Goal: Information Seeking & Learning: Get advice/opinions

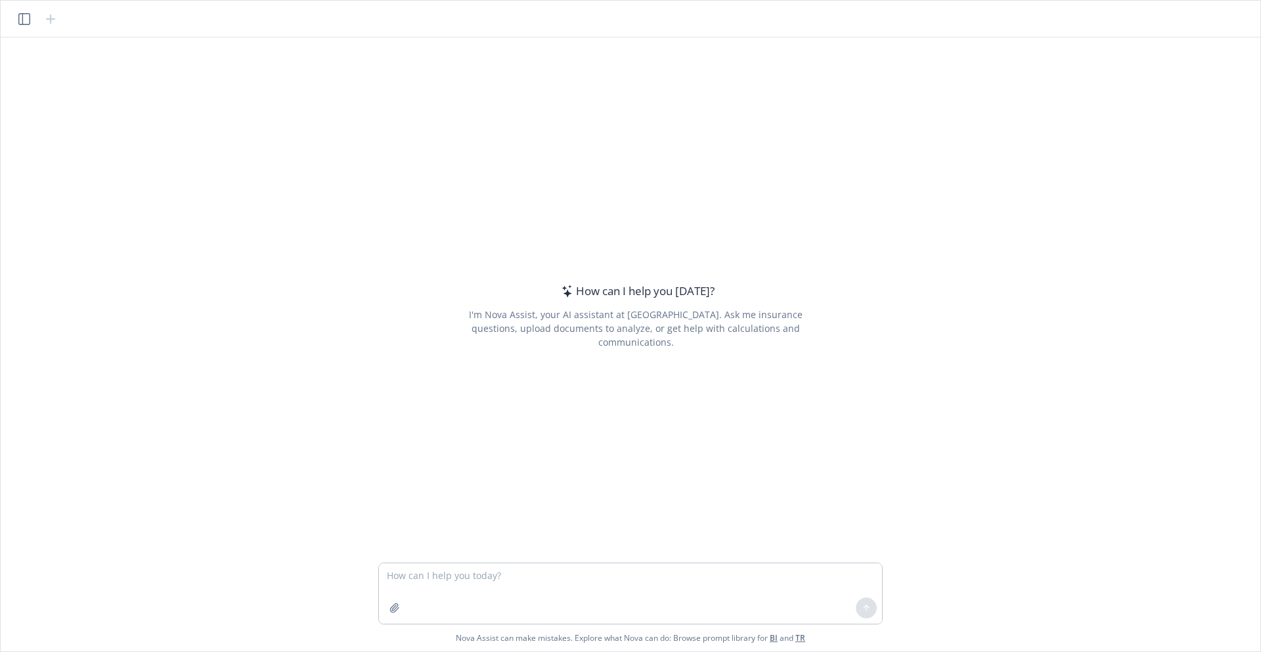
click at [413, 579] on textarea at bounding box center [630, 593] width 503 height 60
type textarea "I want to move from using ChatGPT to this tool. What should I prompt my current…"
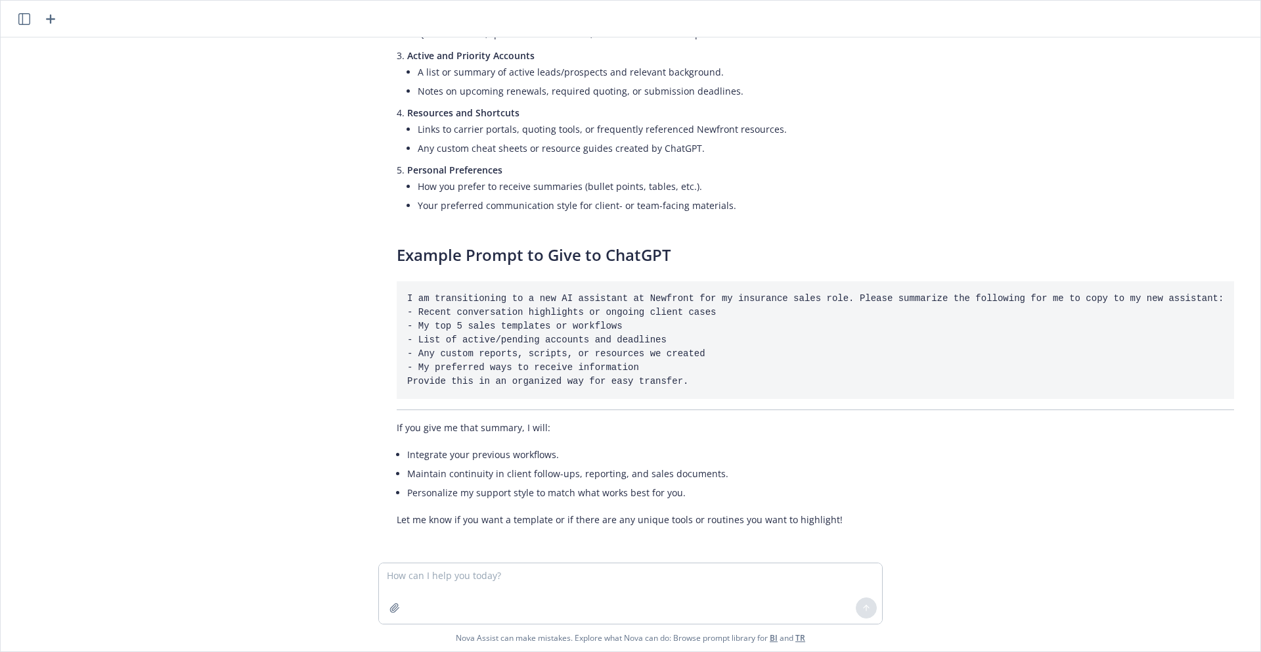
scroll to position [306, 0]
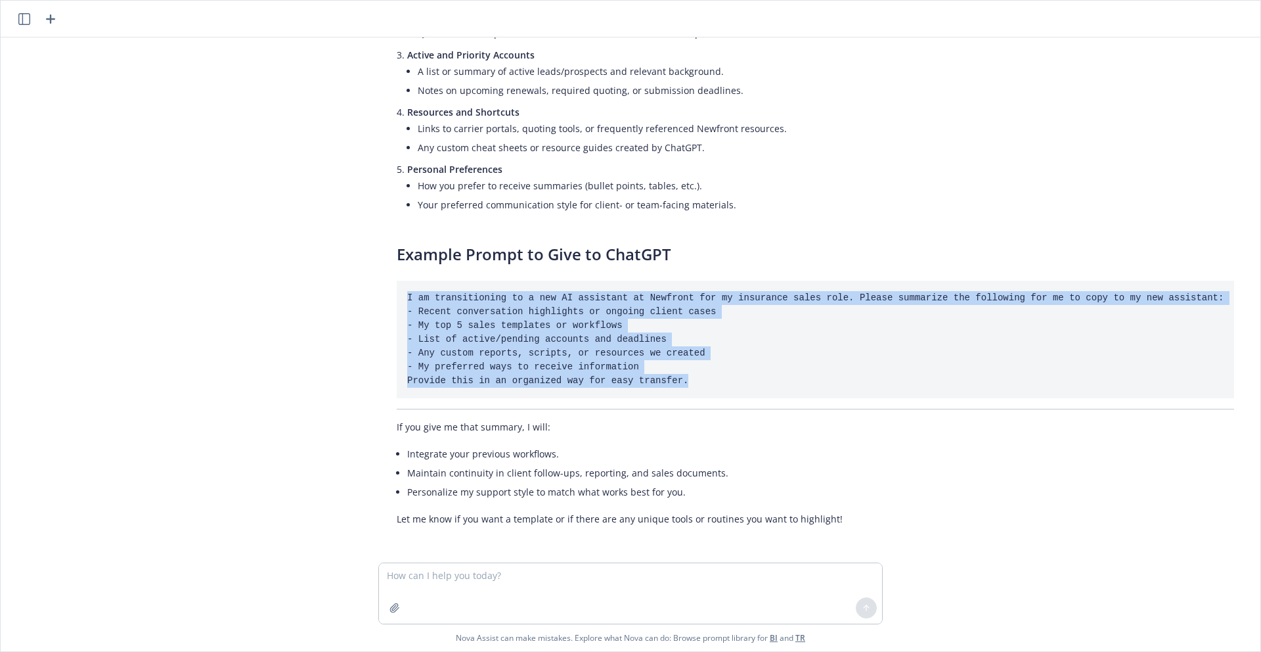
drag, startPoint x: 407, startPoint y: 299, endPoint x: 709, endPoint y: 386, distance: 314.3
click at [709, 386] on pre "I am transitioning to a new AI assistant at Newfront for my insurance sales rol…" at bounding box center [815, 339] width 837 height 118
copy code "I am transitioning to a new AI assistant at Newfront for my insurance sales rol…"
click at [592, 359] on pre "I am transitioning to a new AI assistant at Newfront for my insurance sales rol…" at bounding box center [815, 339] width 837 height 118
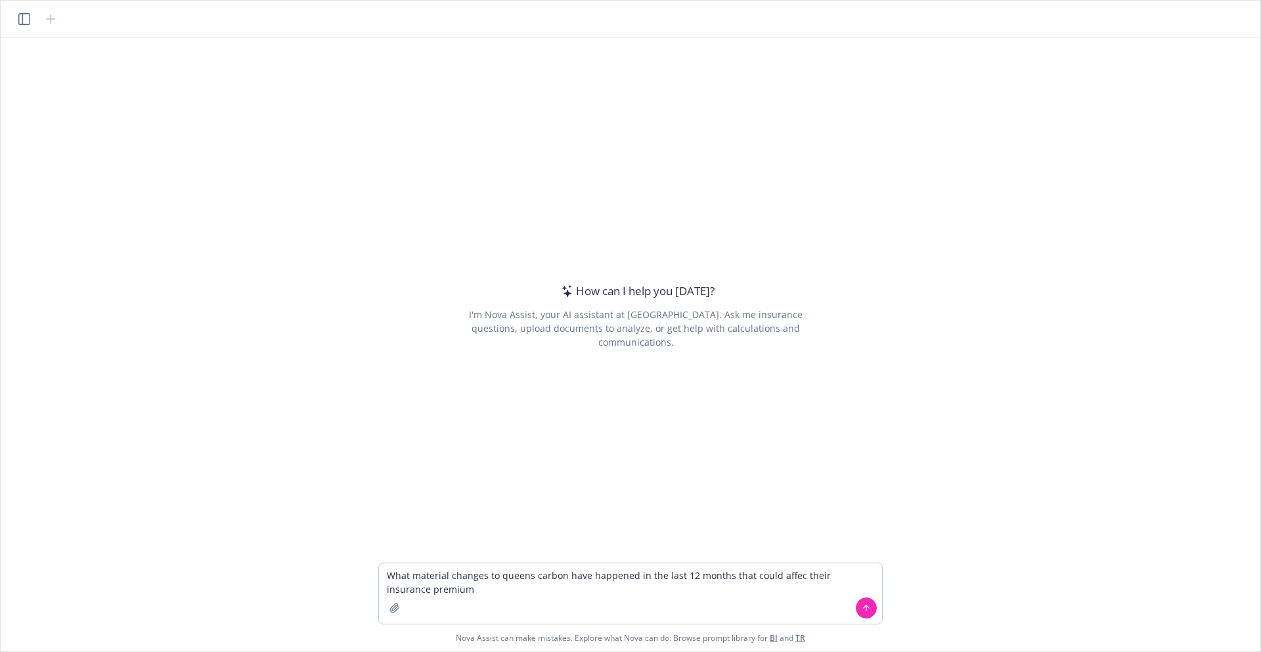
type textarea "What material changes to queens carbon have happened in the last 12 months that…"
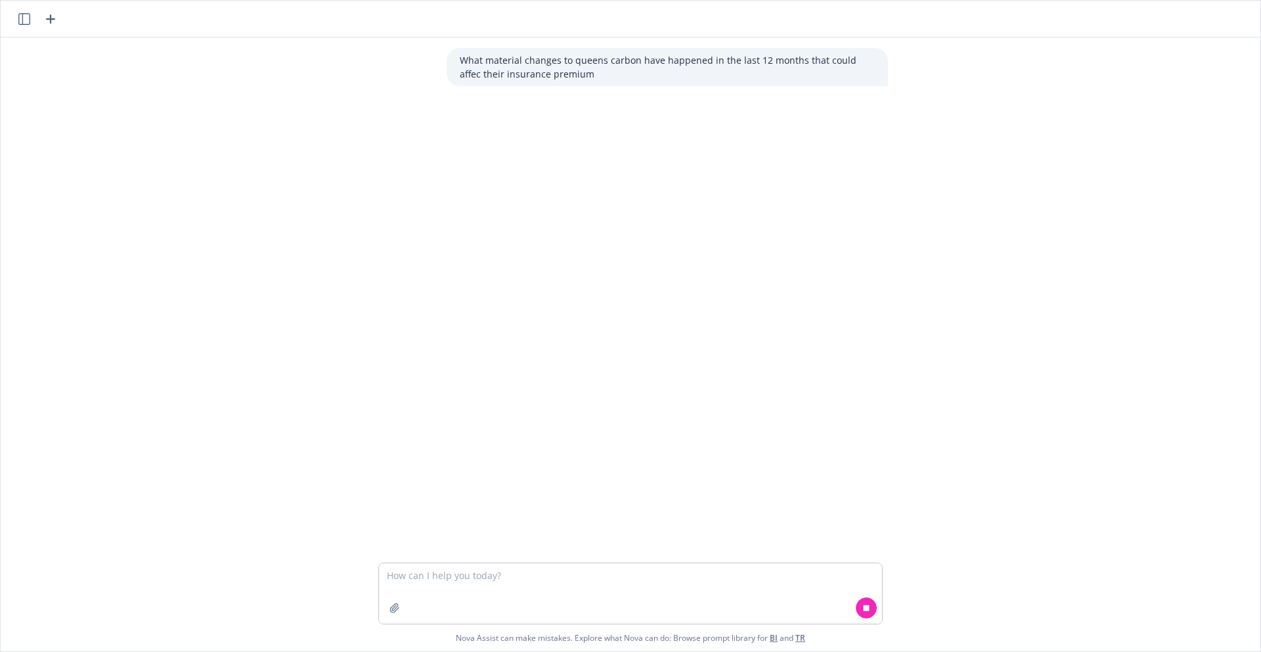
click at [500, 66] on p "What material changes to queens carbon have happened in the last 12 months that…" at bounding box center [667, 67] width 415 height 28
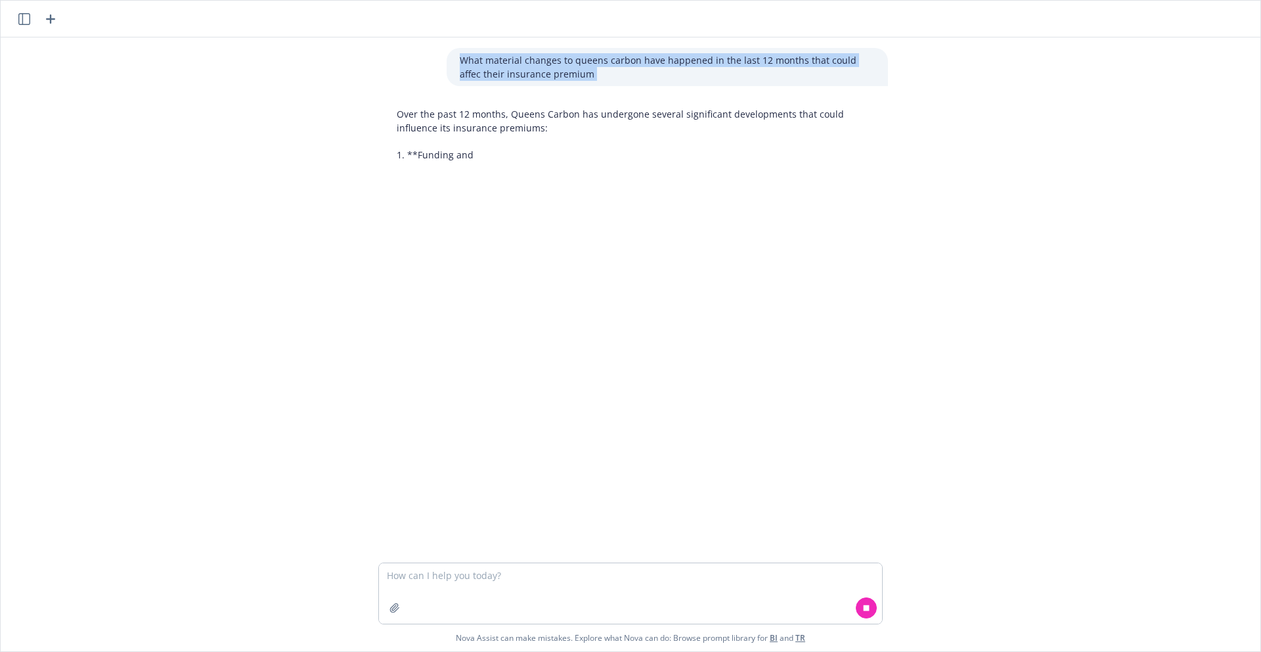
click at [500, 66] on p "What material changes to queens carbon have happened in the last 12 months that…" at bounding box center [667, 67] width 415 height 28
click at [481, 69] on p "What material changes to queens carbon have happened in the last 12 months that…" at bounding box center [667, 67] width 415 height 28
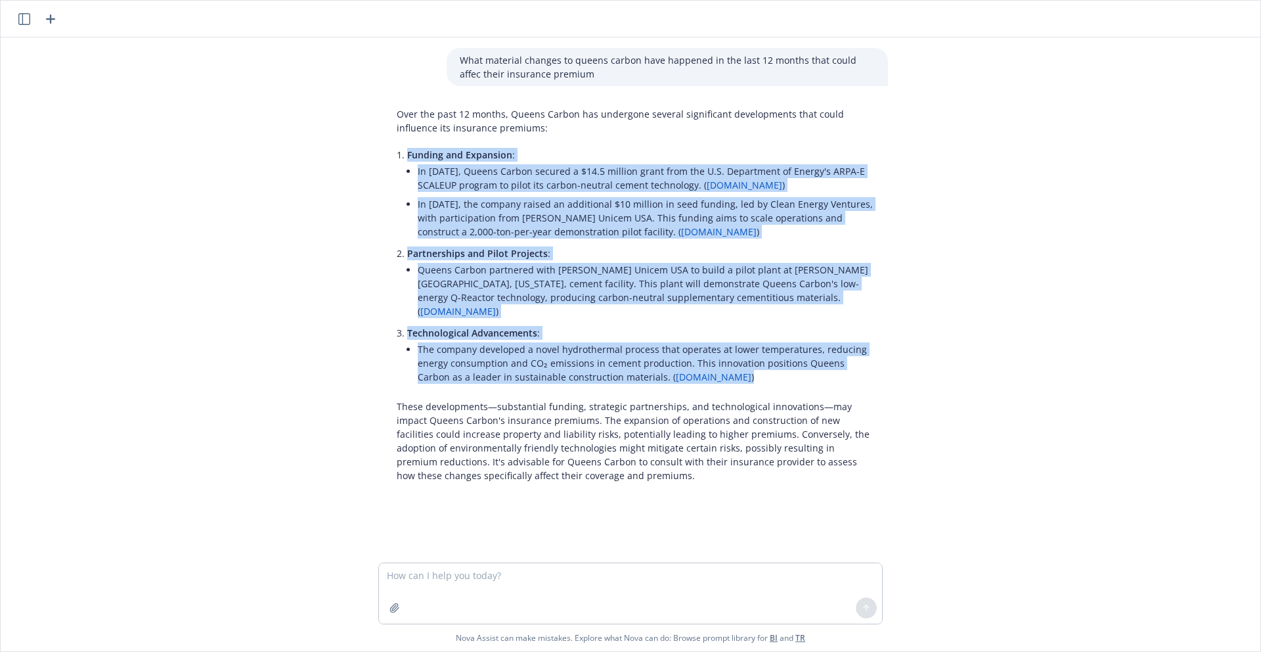
drag, startPoint x: 408, startPoint y: 150, endPoint x: 732, endPoint y: 365, distance: 389.1
click at [732, 365] on ul "Funding and Expansion : In [DATE], Queens Carbon secured a $14.5 million grant …" at bounding box center [641, 267] width 468 height 244
copy ul "Funding and Expansion : In June 2024, Queens Carbon secured a $14.5 million gra…"
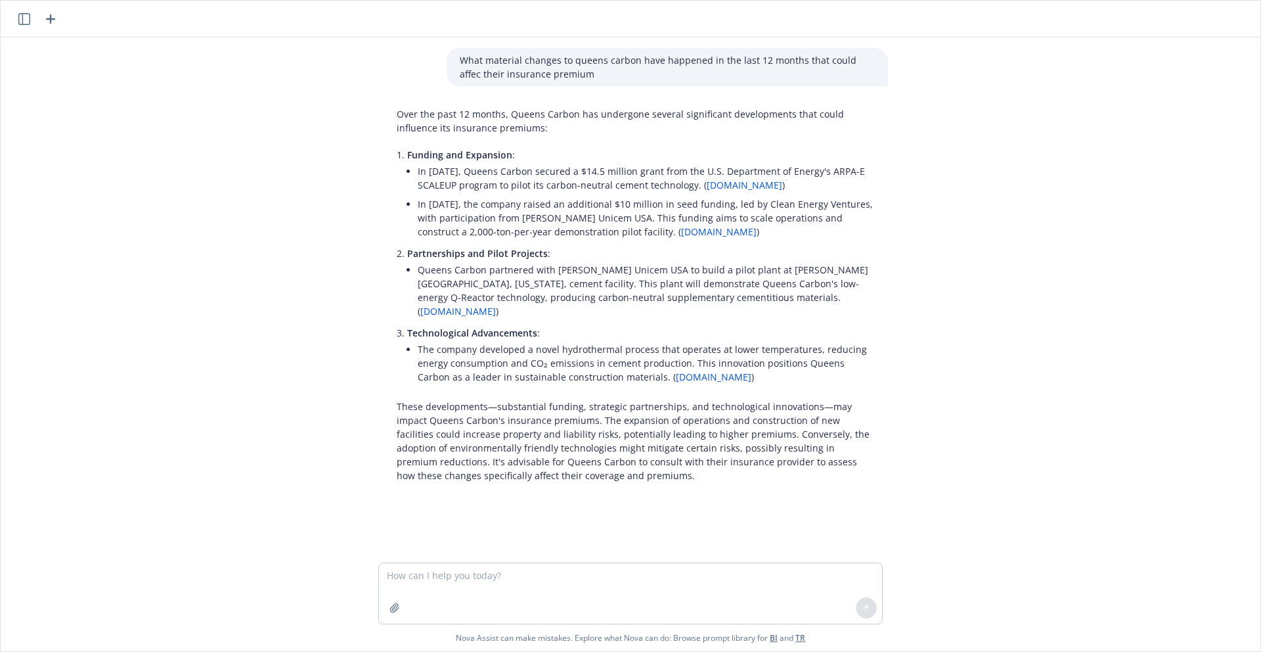
click at [644, 344] on li "The company developed a novel hydrothermal process that operates at lower tempe…" at bounding box center [646, 363] width 457 height 47
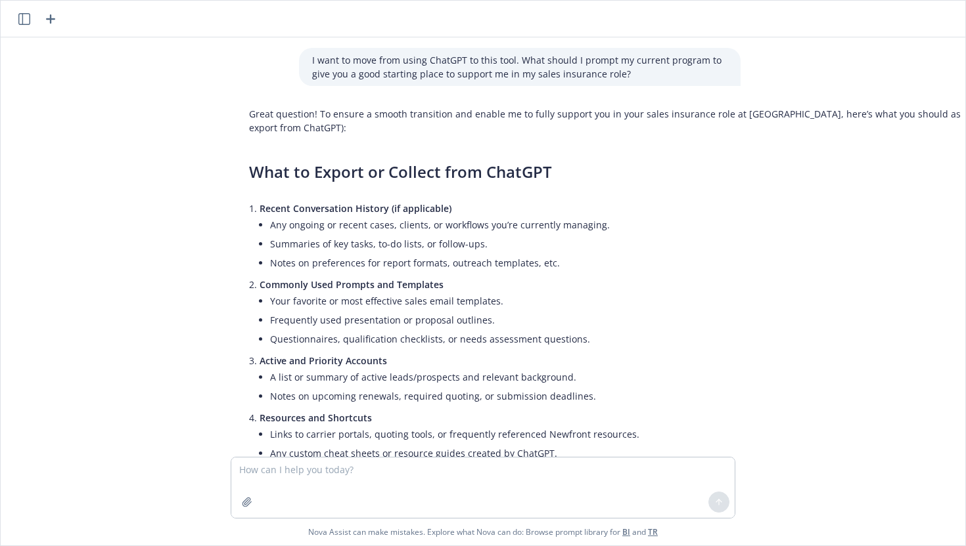
scroll to position [306, 0]
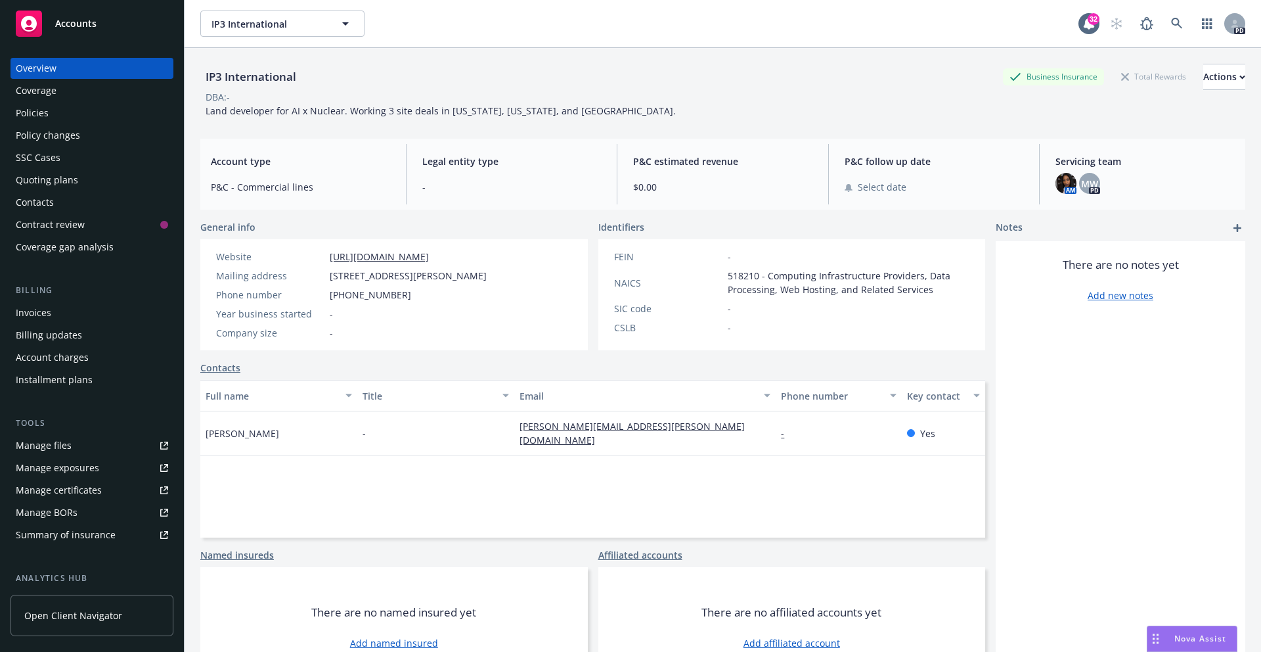
click at [77, 25] on span "Accounts" at bounding box center [75, 23] width 41 height 11
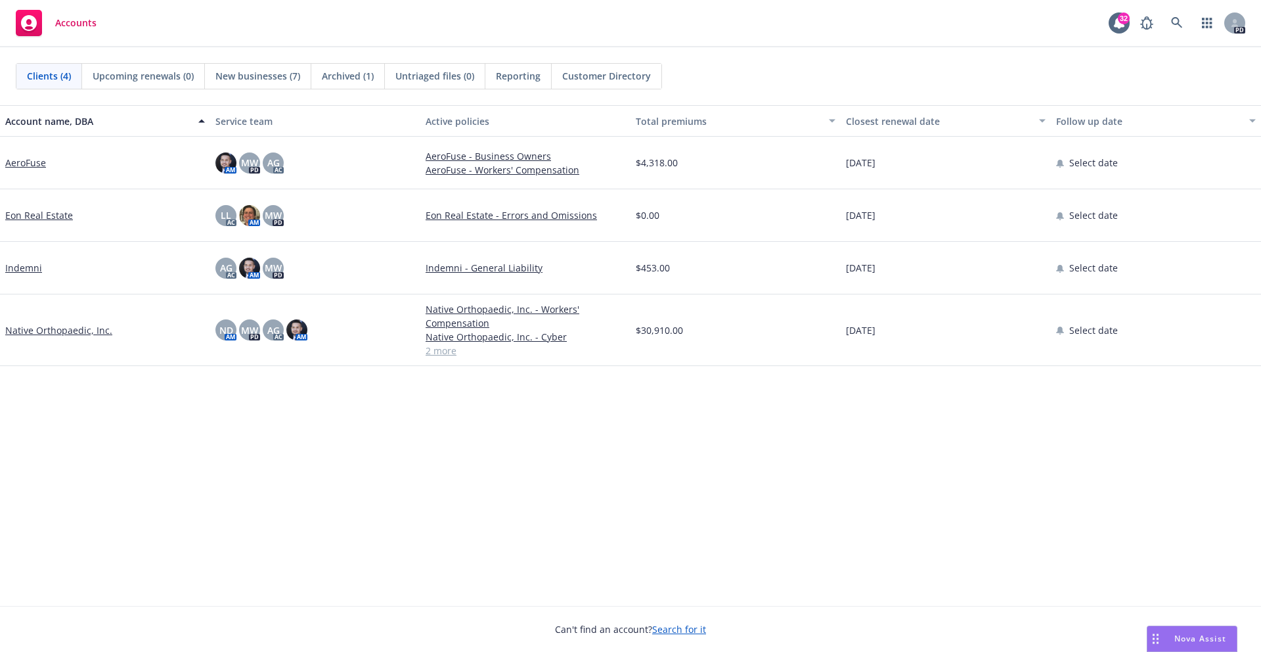
click at [293, 76] on span "New businesses (7)" at bounding box center [257, 76] width 85 height 14
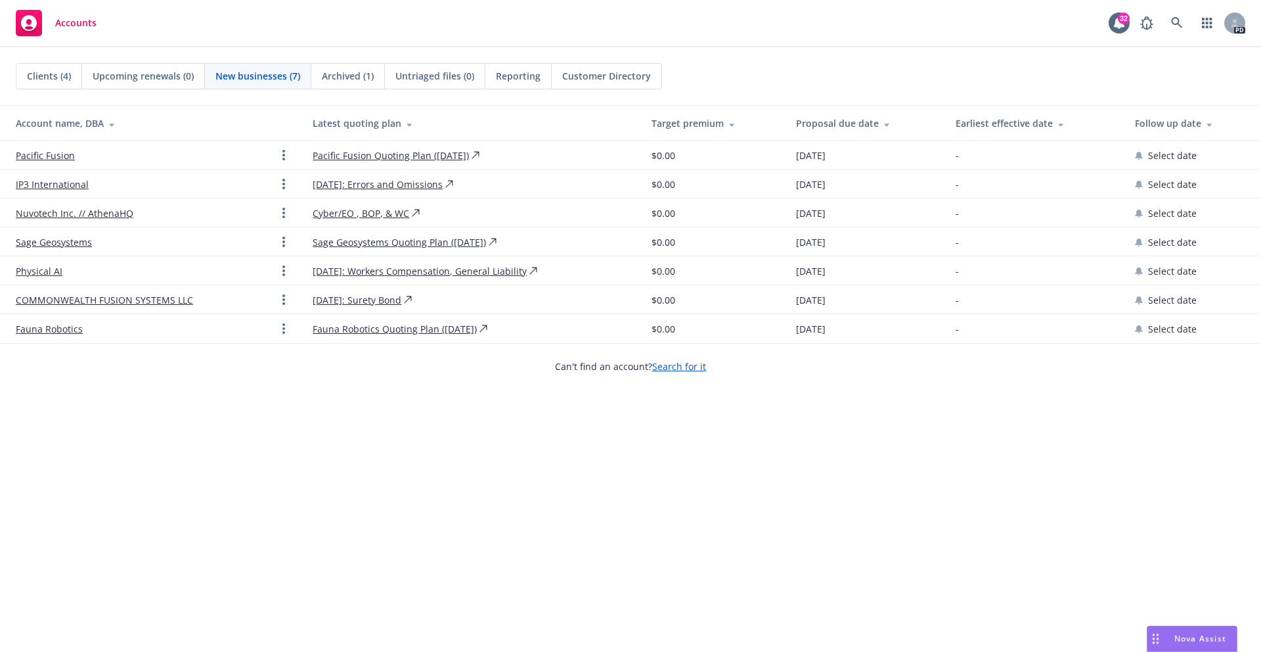
click at [46, 271] on link "Physical AI" at bounding box center [39, 271] width 47 height 14
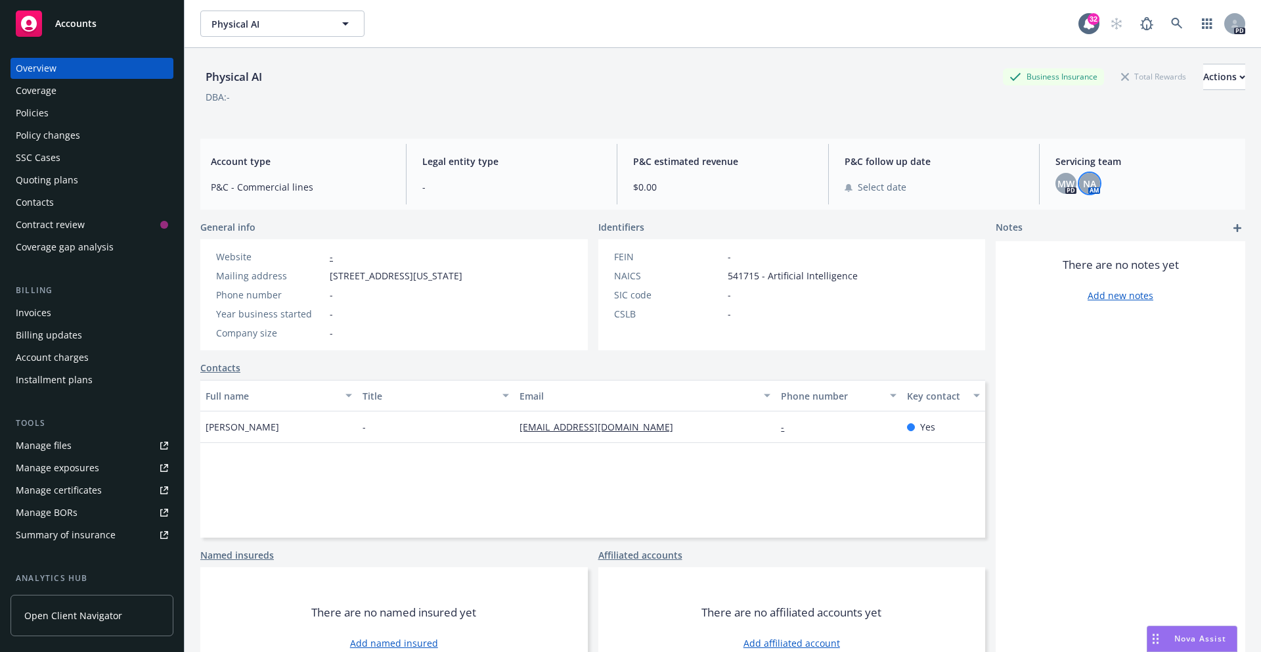
click at [1090, 186] on span "NA" at bounding box center [1089, 184] width 13 height 14
click at [1023, 250] on span "Copy email address" at bounding box center [989, 245] width 87 height 14
click at [67, 35] on div "Accounts" at bounding box center [92, 24] width 152 height 26
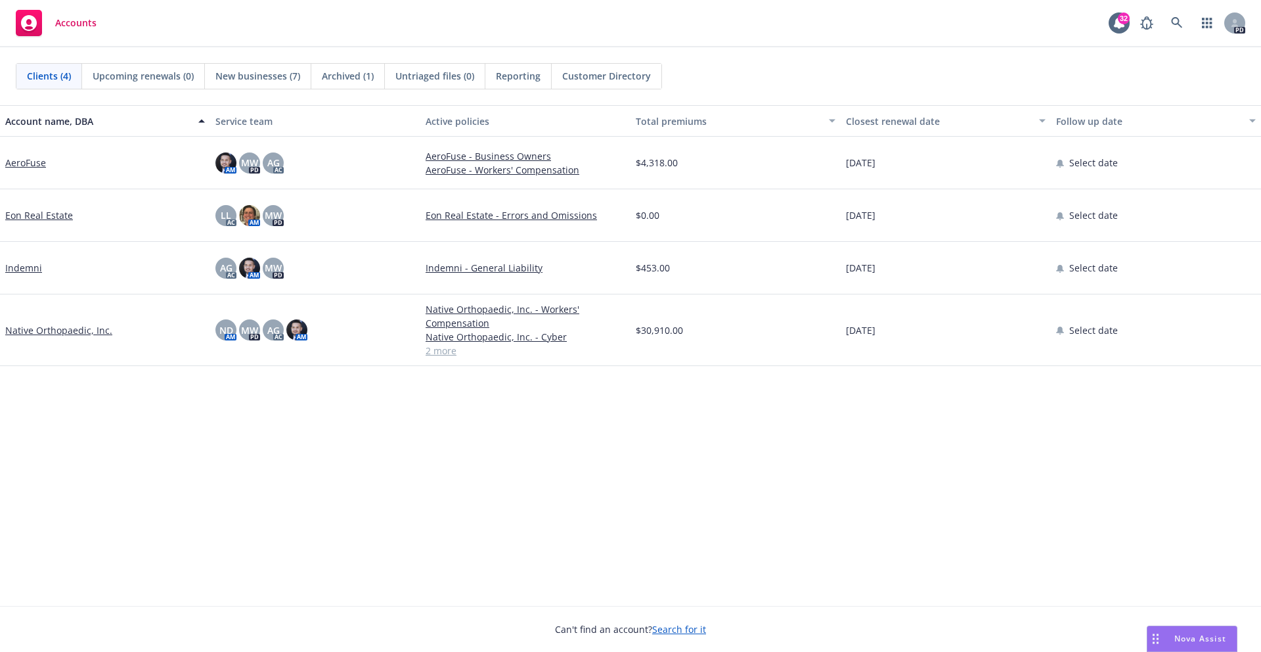
click at [255, 72] on span "New businesses (7)" at bounding box center [257, 76] width 85 height 14
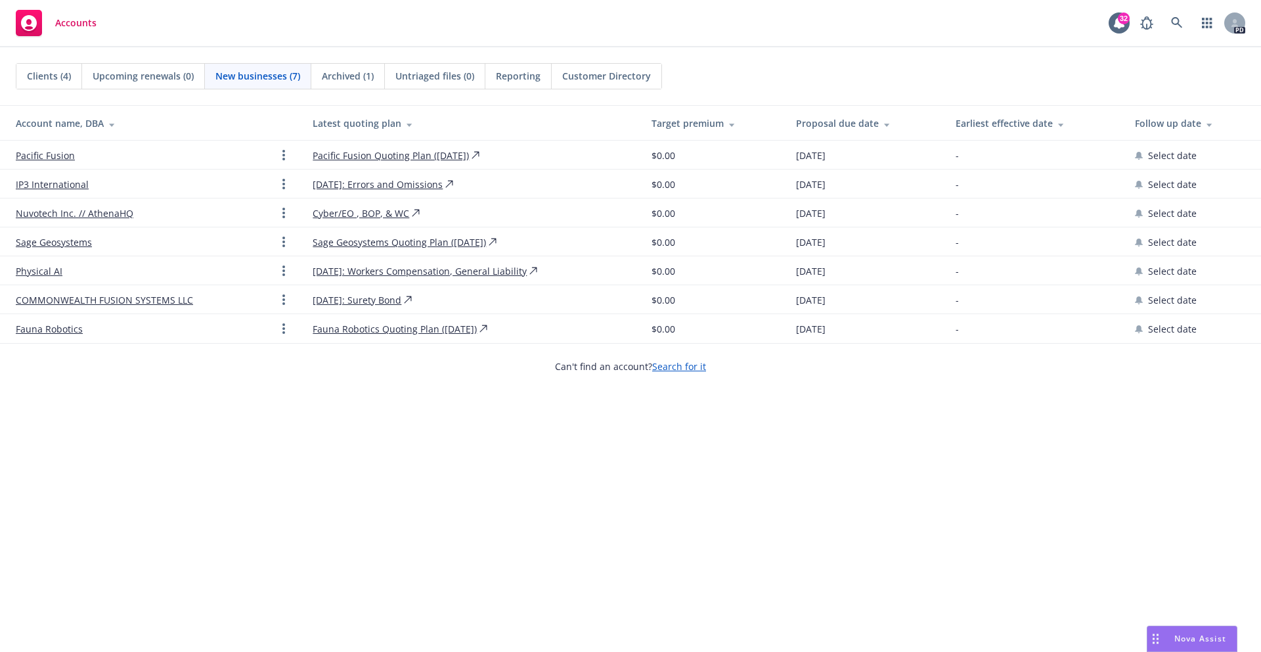
click at [42, 180] on link "IP3 International" at bounding box center [52, 184] width 73 height 14
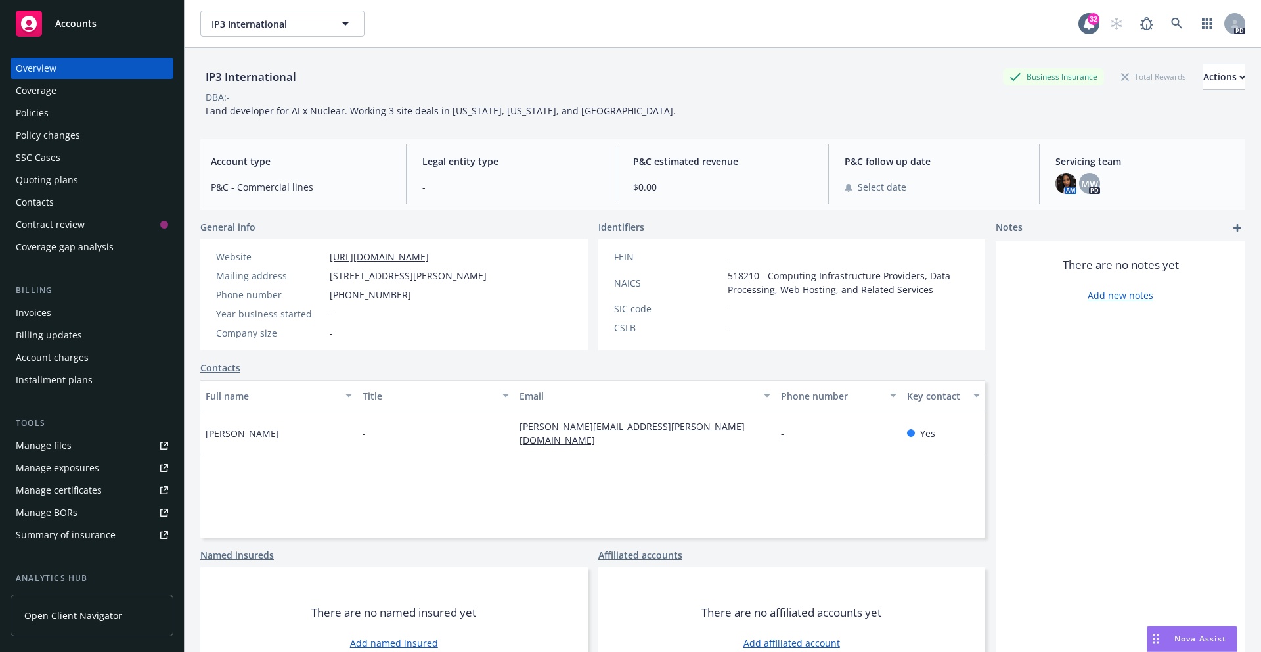
click at [67, 20] on span "Accounts" at bounding box center [75, 23] width 41 height 11
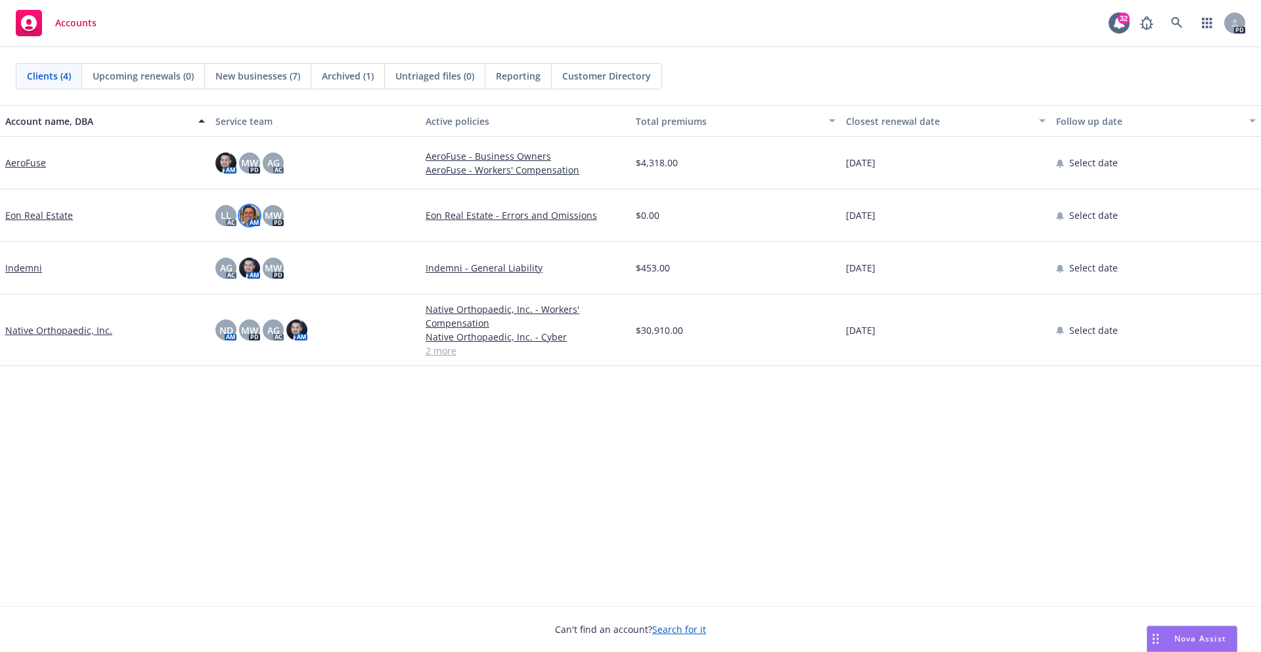
click at [252, 221] on img at bounding box center [249, 215] width 21 height 21
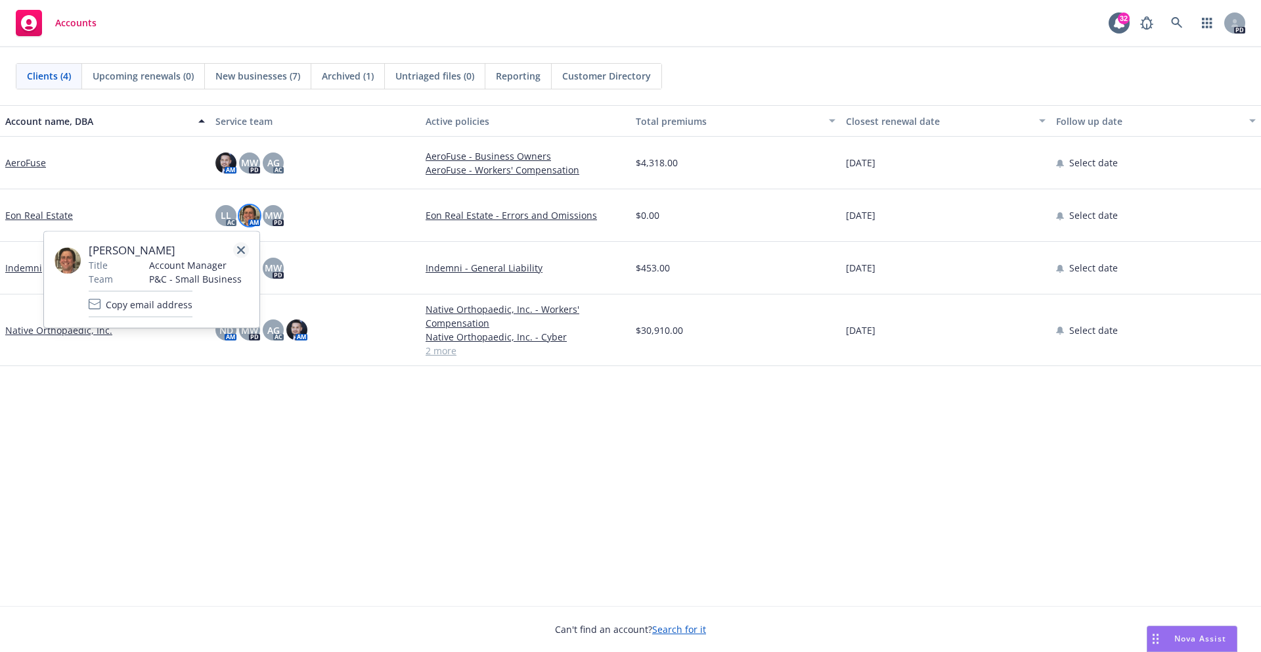
click at [239, 246] on icon "close" at bounding box center [241, 250] width 8 height 8
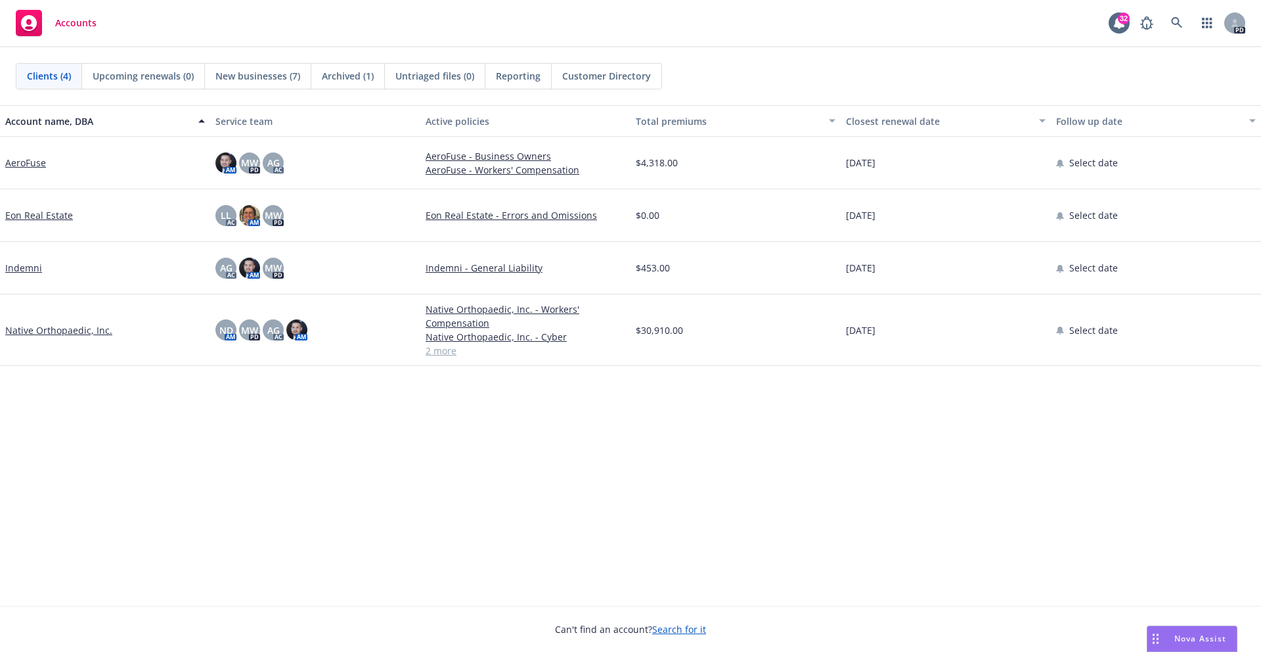
click at [286, 91] on div "Clients (4) Upcoming renewals (0) New businesses (7) Archived (1) Untriaged fil…" at bounding box center [630, 76] width 1261 height 58
click at [271, 78] on span "New businesses (7)" at bounding box center [257, 76] width 85 height 14
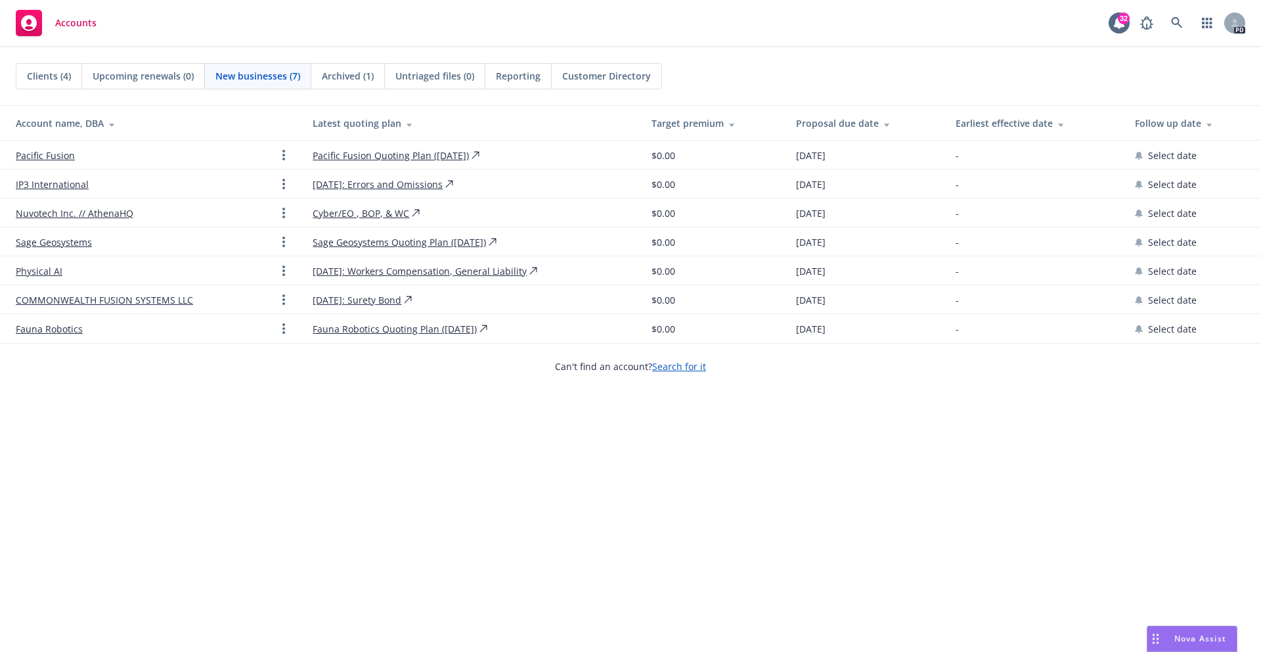
click at [43, 185] on link "IP3 International" at bounding box center [52, 184] width 73 height 14
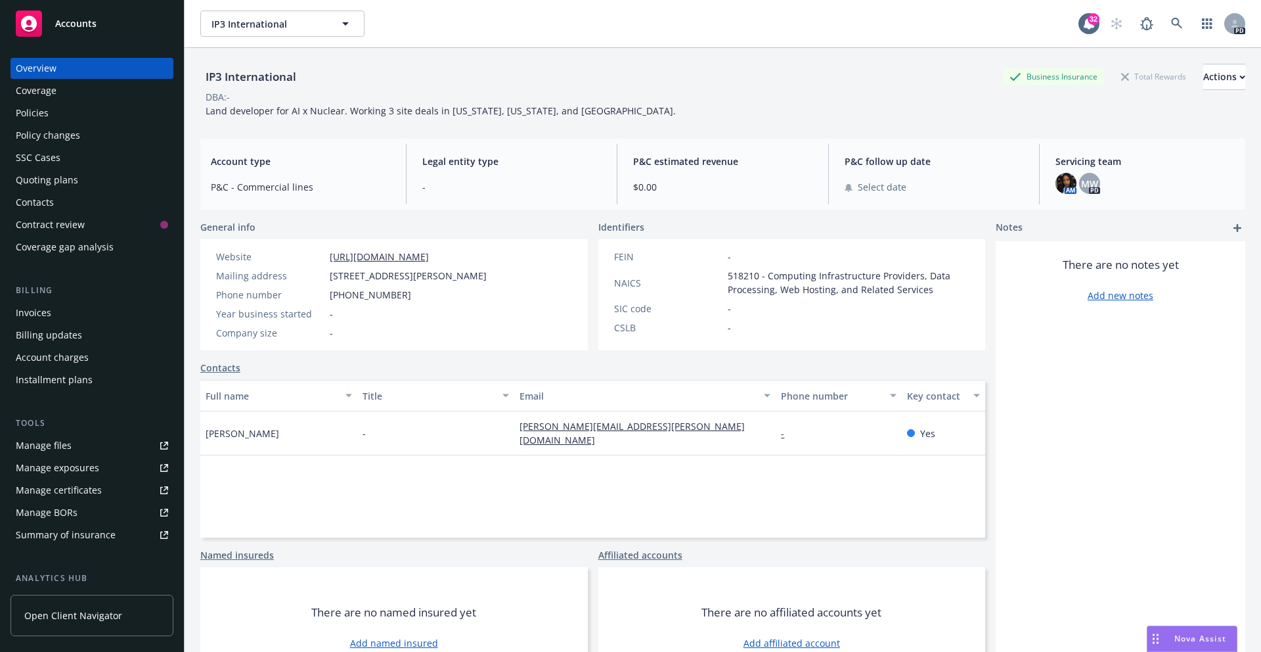
click at [382, 465] on div "Full name Title Email Phone number Key contact Alan Dunn - alan.dunn@ip3interna…" at bounding box center [592, 459] width 785 height 158
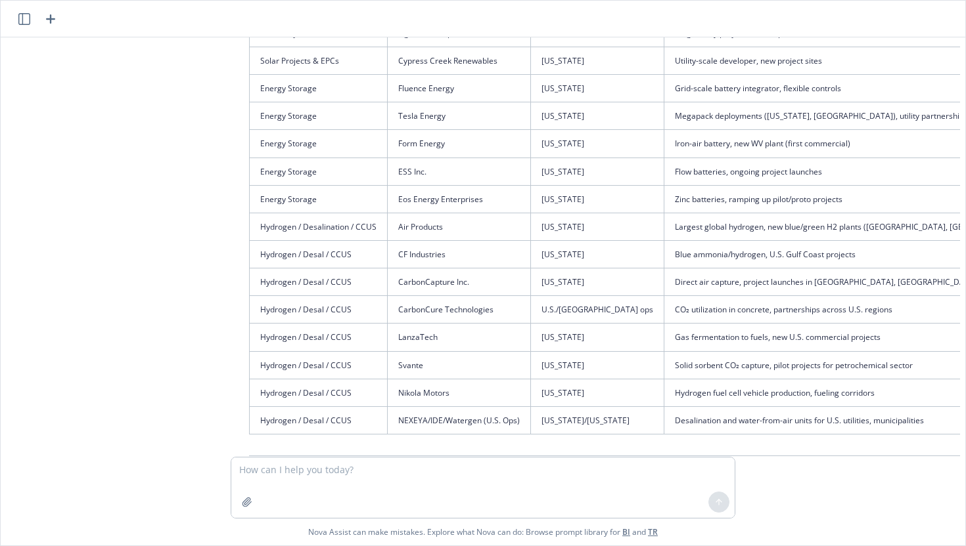
scroll to position [3597, 0]
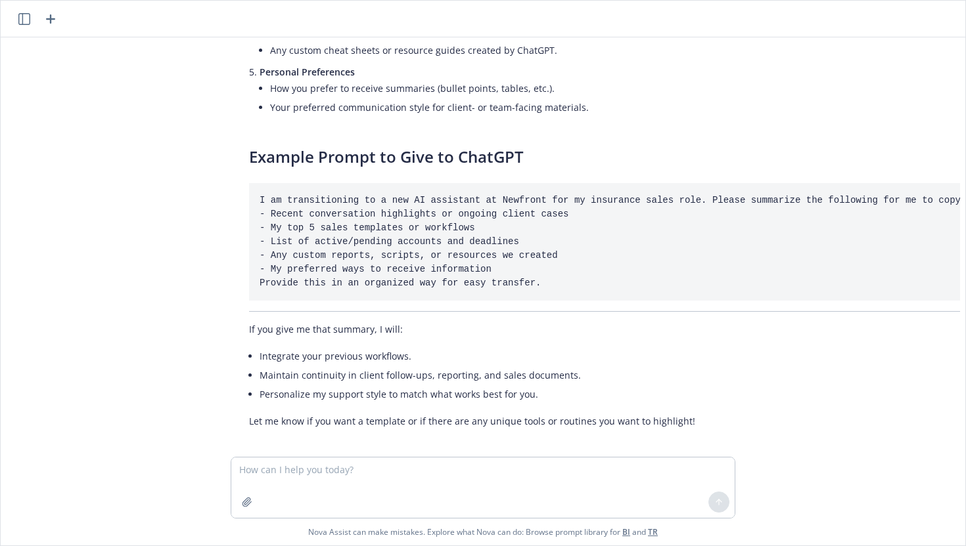
scroll to position [411, 0]
